Goal: Task Accomplishment & Management: Manage account settings

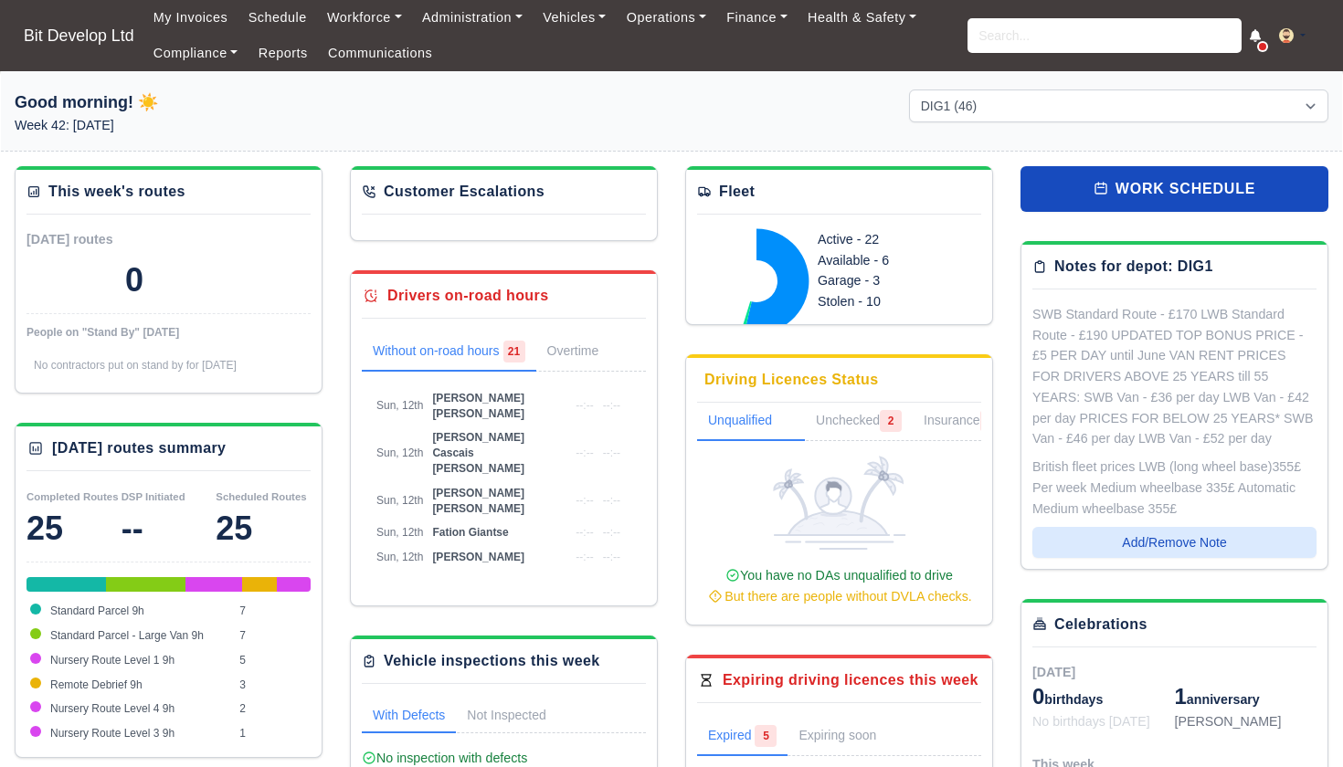
select select "2"
click at [992, 37] on input "search" at bounding box center [1104, 35] width 274 height 35
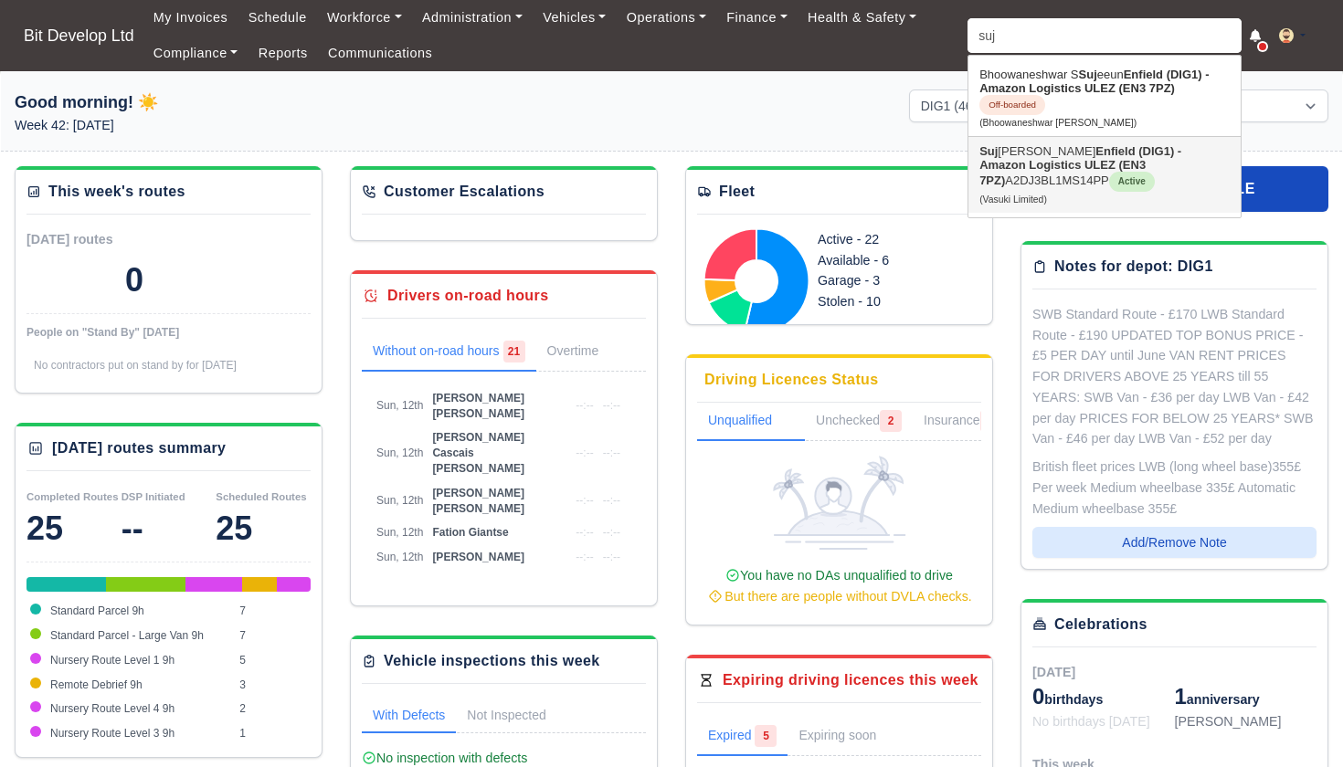
click at [1007, 155] on link "Suj ethan Sivakumar Enfield (DIG1) - Amazon Logistics ULEZ (EN3 7PZ) A2DJ3BL1MS…" at bounding box center [1104, 175] width 272 height 76
type input "Sujethan Sivakumar"
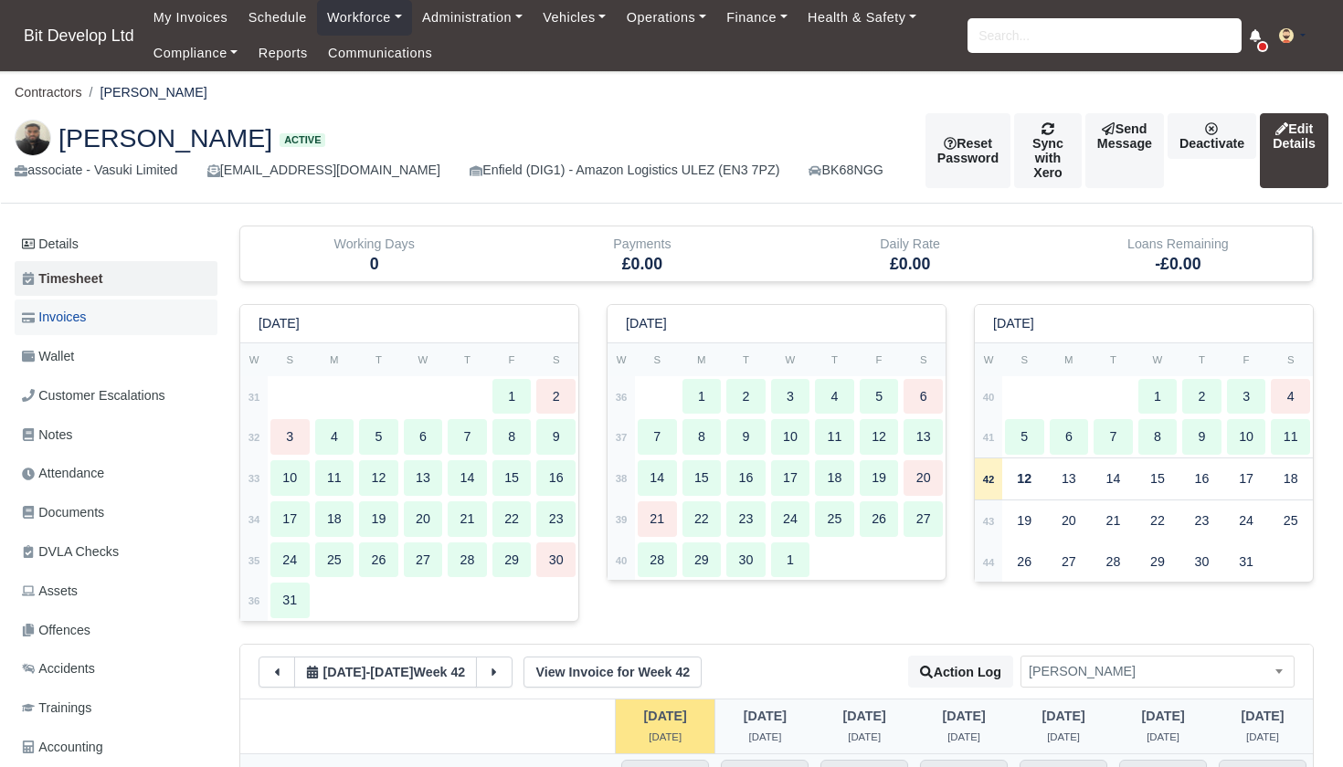
click at [75, 307] on span "Invoices" at bounding box center [54, 317] width 64 height 21
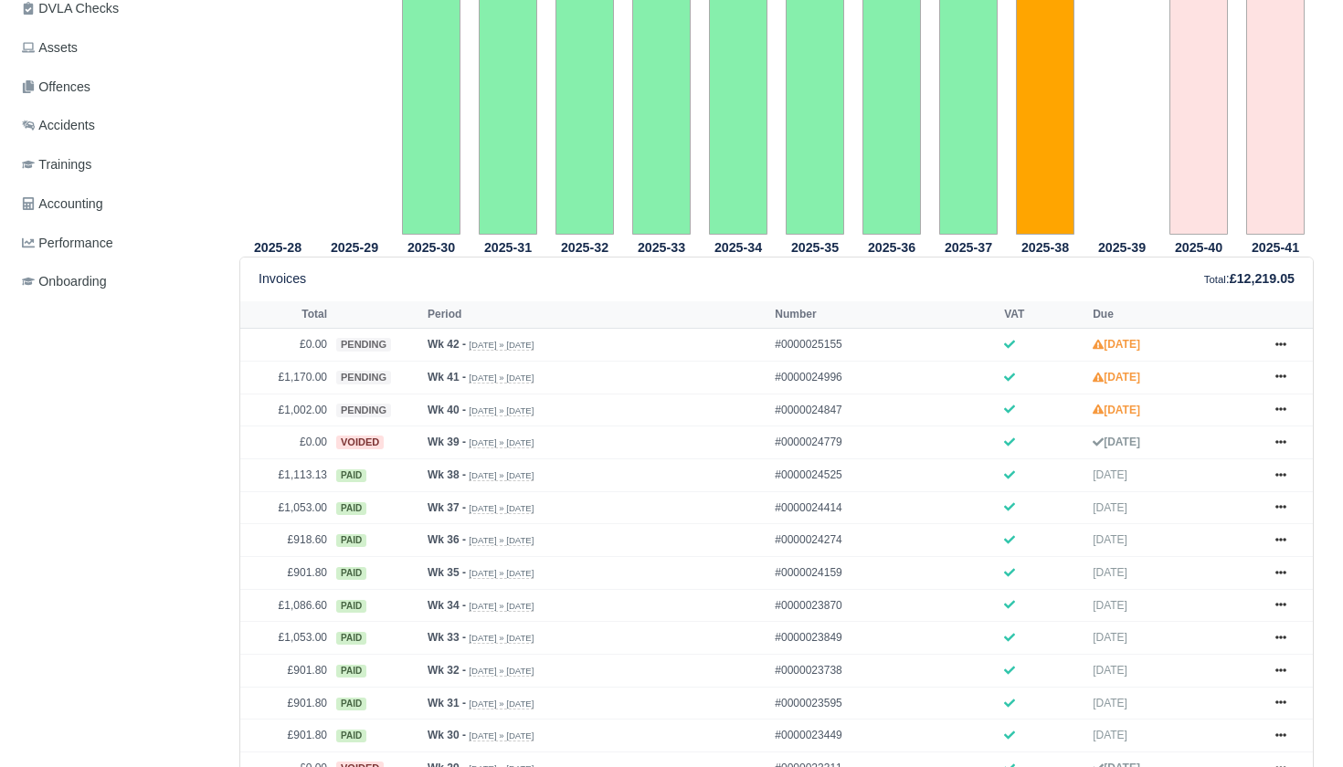
scroll to position [547, 0]
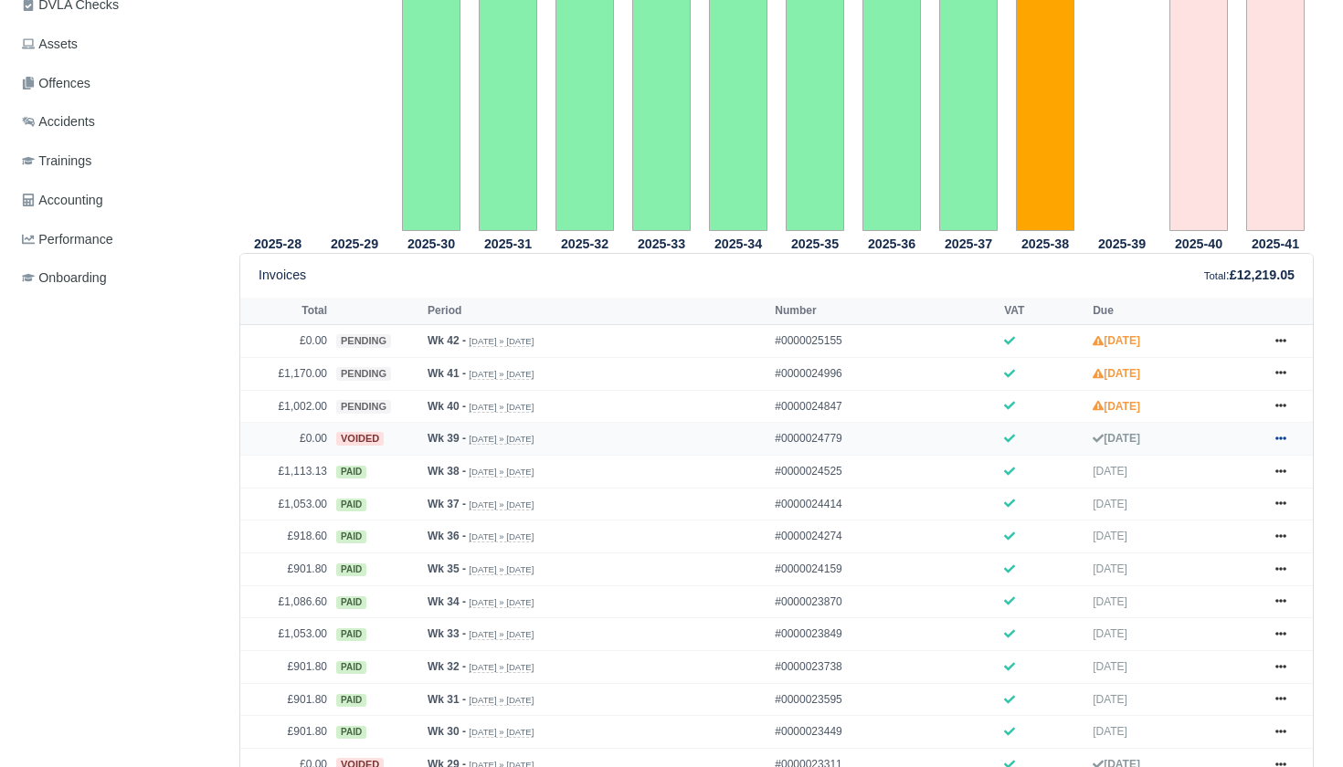
click at [1275, 444] on icon at bounding box center [1280, 438] width 11 height 11
click at [1198, 482] on link "Show Invoice" at bounding box center [1212, 471] width 163 height 38
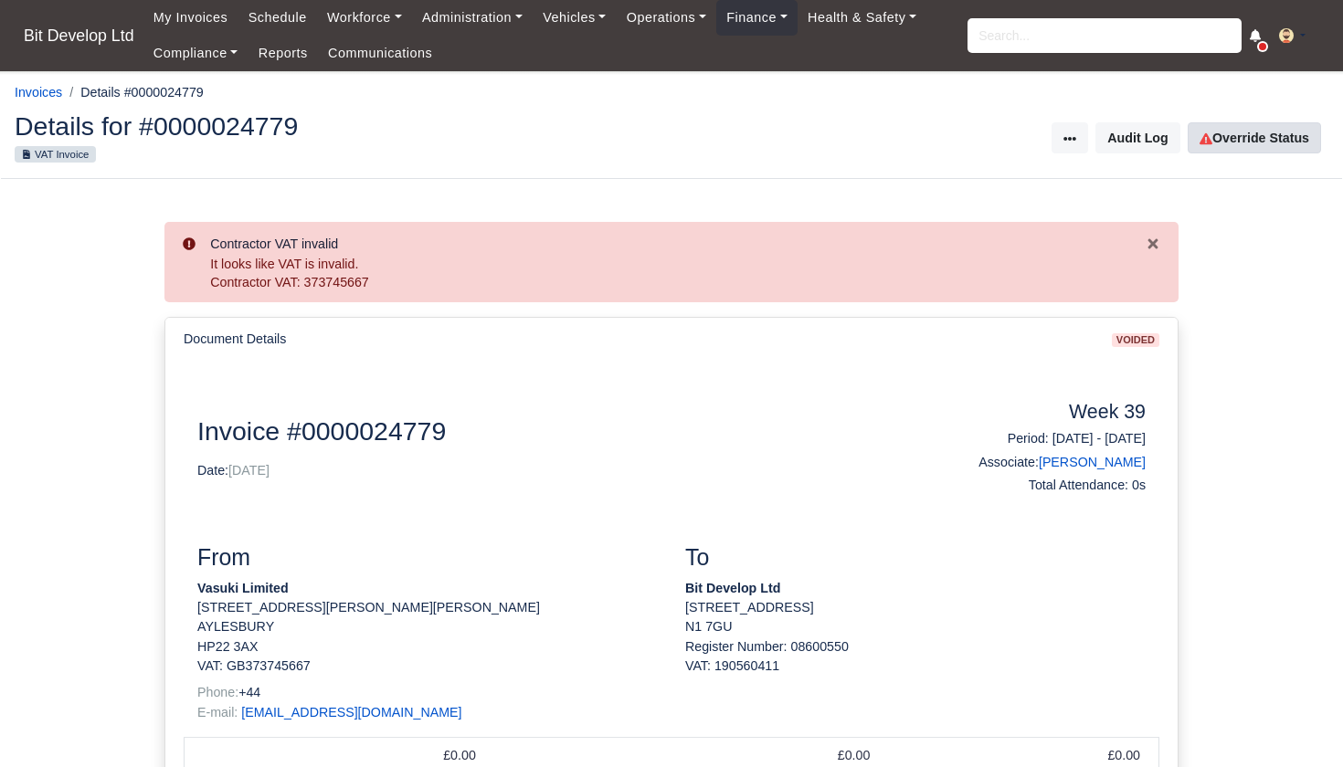
click at [1231, 142] on link "Override Status" at bounding box center [1254, 137] width 133 height 31
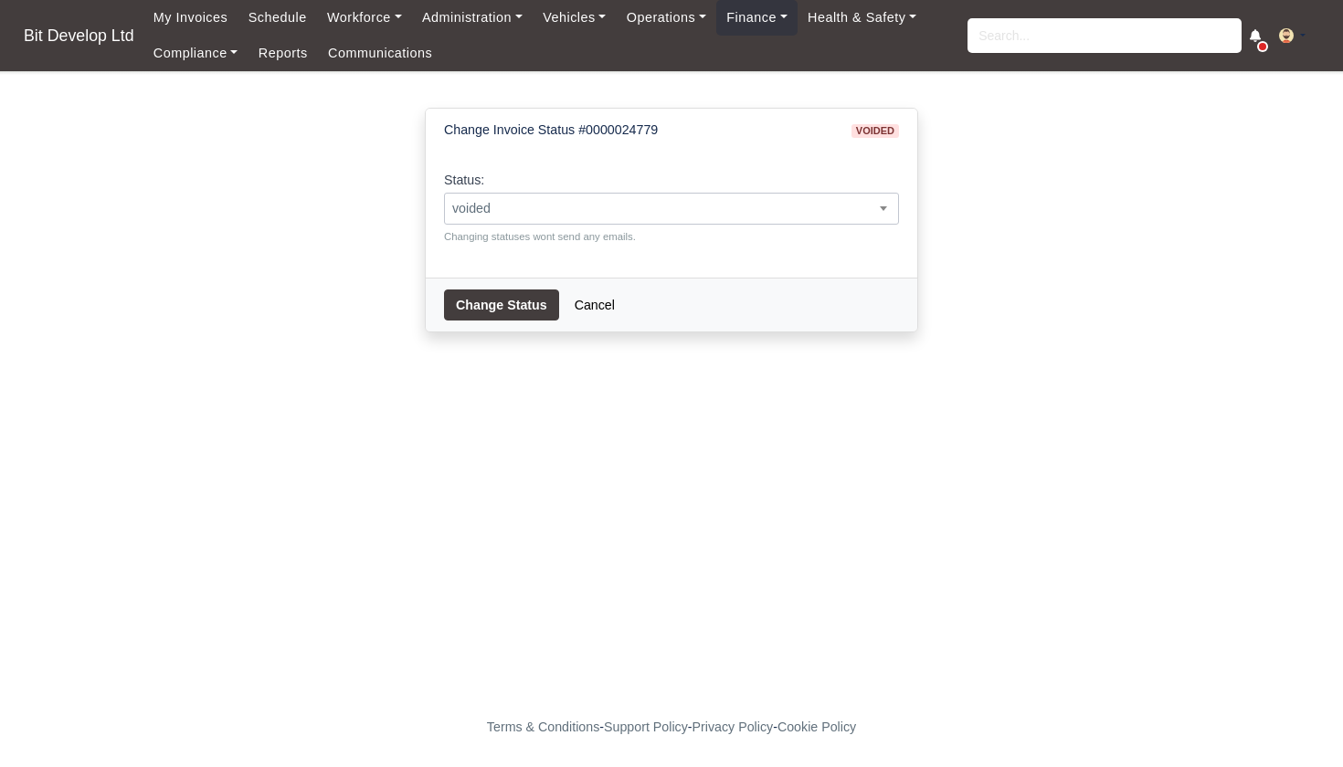
click at [584, 195] on span "voided" at bounding box center [671, 209] width 455 height 32
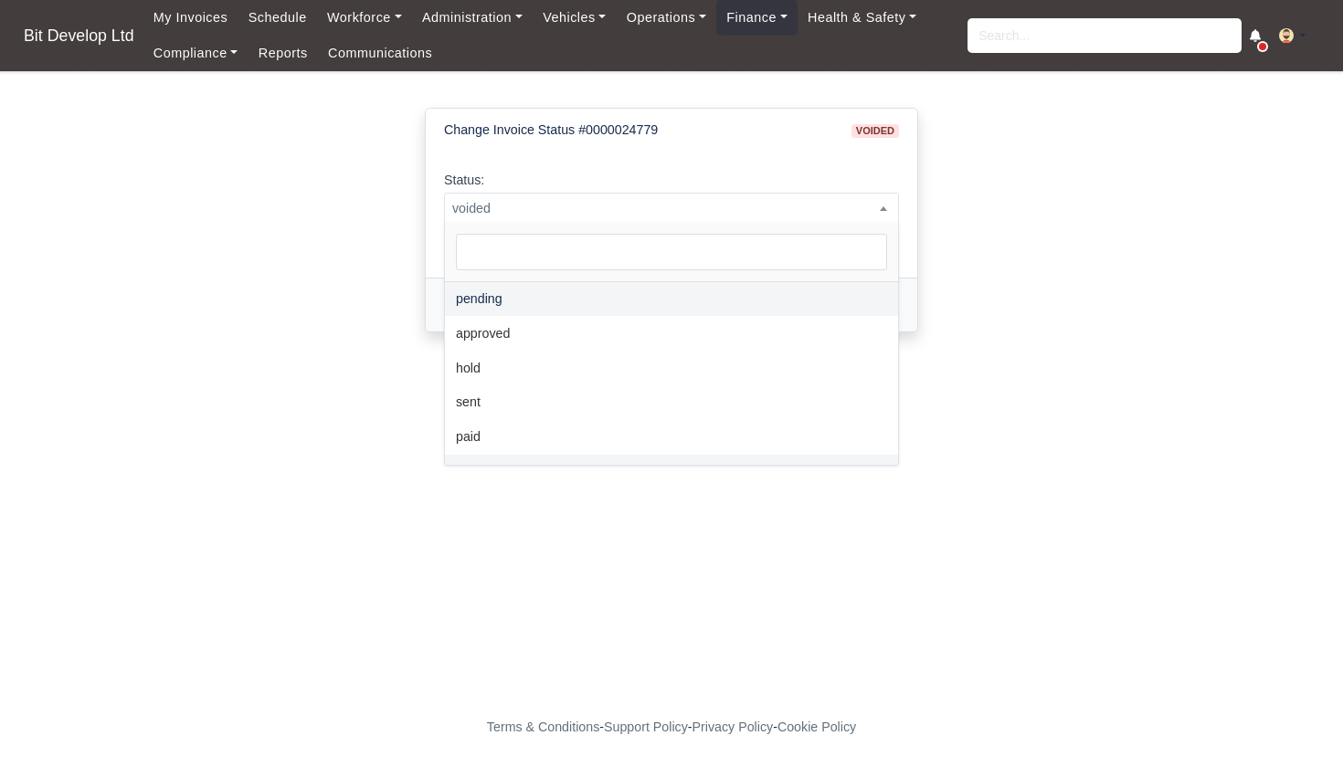
select select "pending"
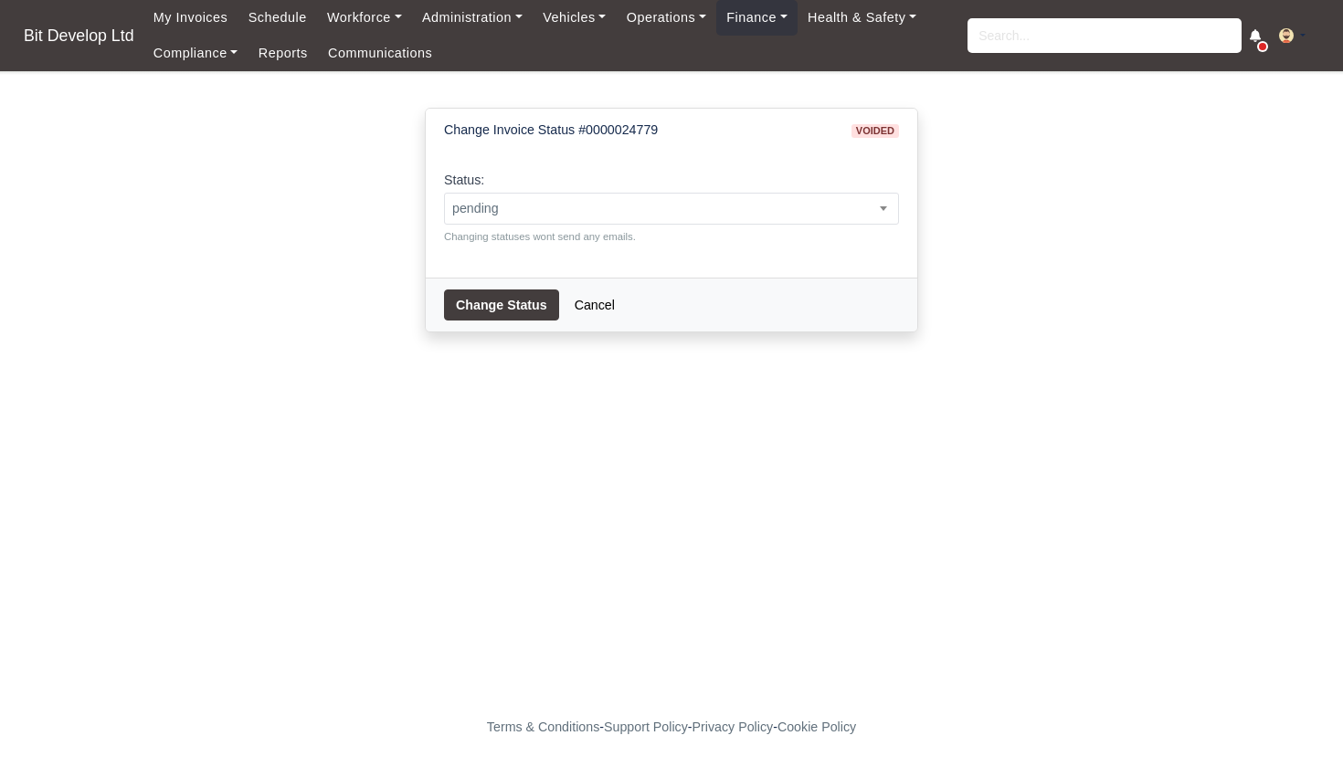
click at [505, 297] on button "Change Status" at bounding box center [501, 305] width 115 height 31
